Goal: Information Seeking & Learning: Understand process/instructions

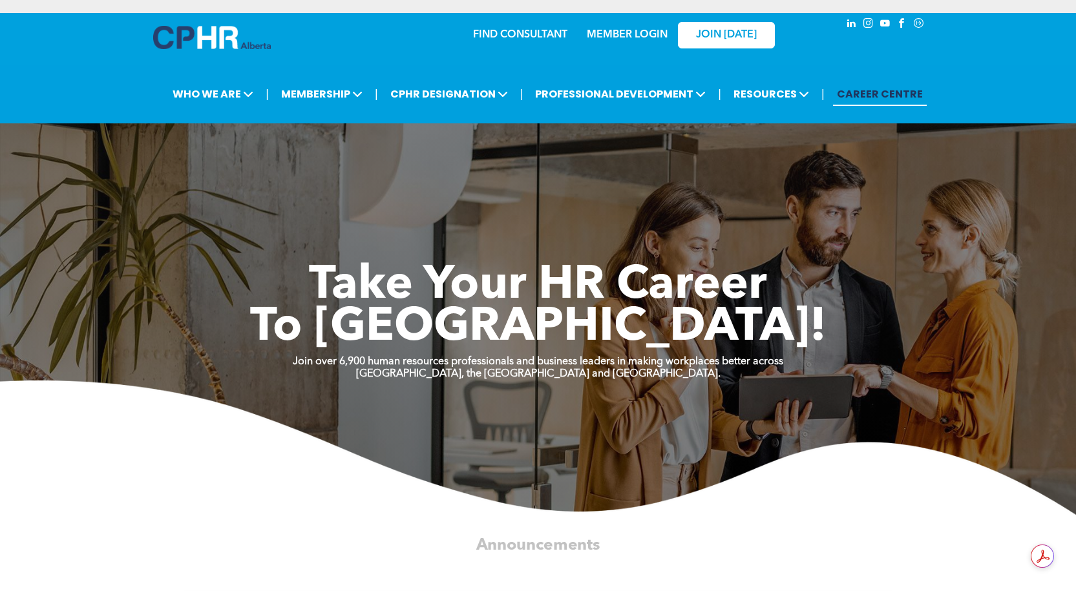
click at [622, 36] on link "MEMBER LOGIN" at bounding box center [627, 35] width 81 height 10
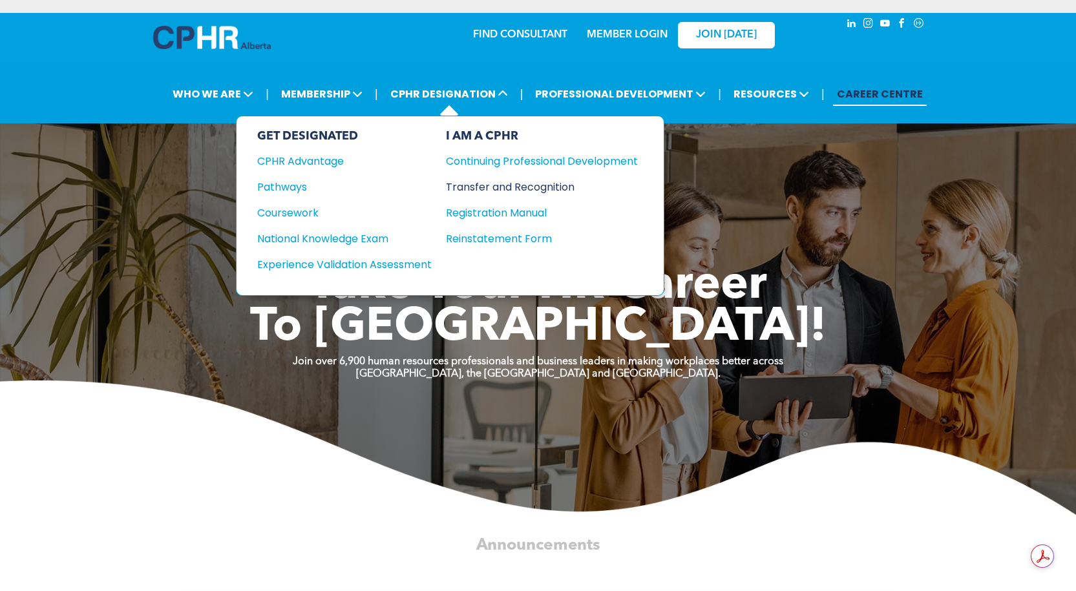
click at [496, 186] on div "Transfer and Recognition" at bounding box center [532, 187] width 173 height 16
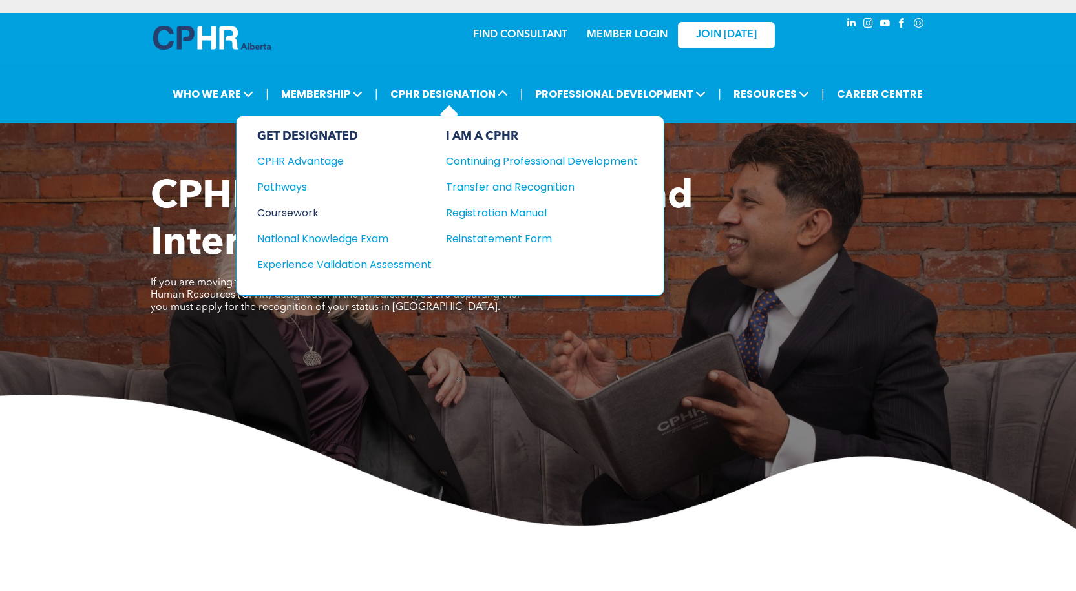
click at [284, 213] on div "Coursework" at bounding box center [335, 213] width 157 height 16
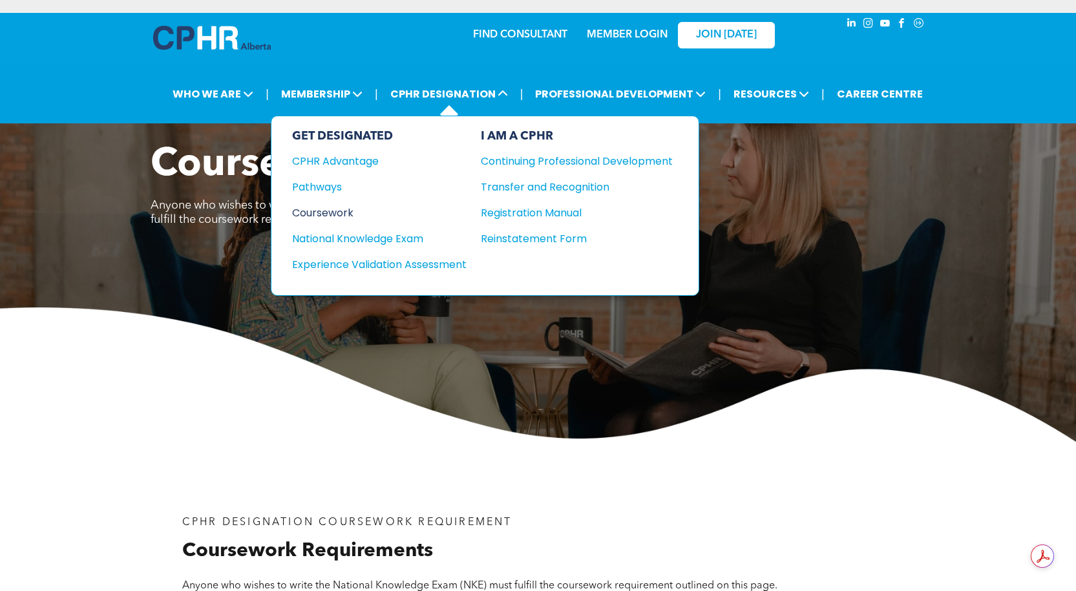
click at [335, 209] on div "Coursework" at bounding box center [370, 213] width 157 height 16
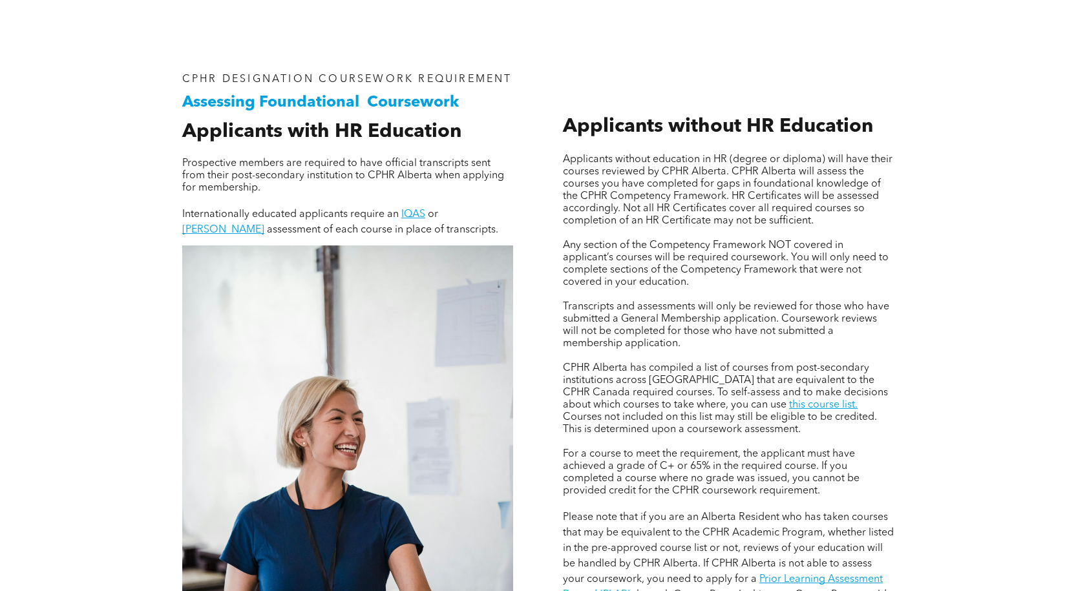
scroll to position [970, 0]
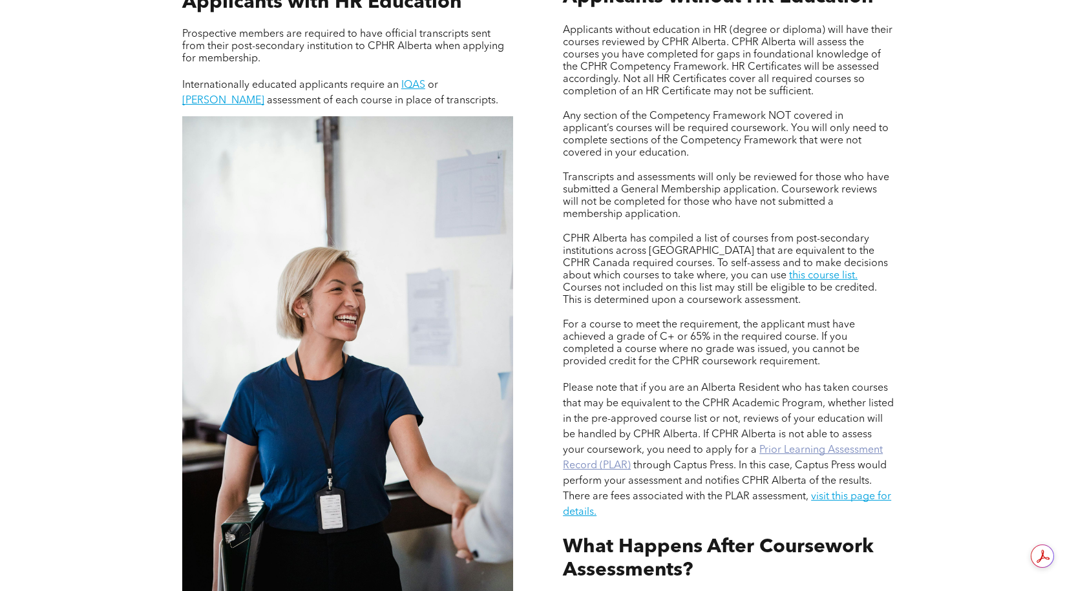
click at [794, 449] on link "Prior Learning Assessment Record (PLAR)" at bounding box center [723, 458] width 320 height 26
